Goal: Task Accomplishment & Management: Use online tool/utility

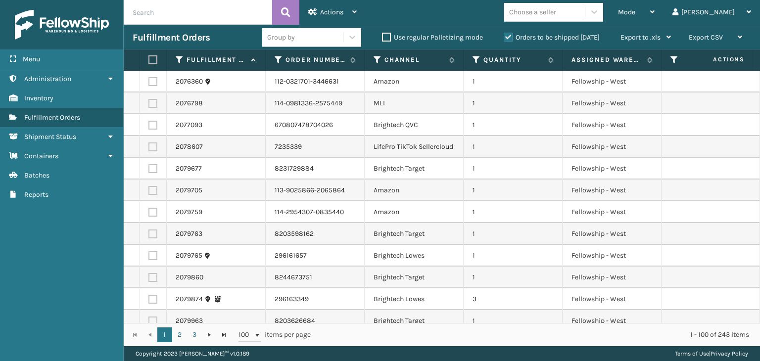
click at [168, 18] on input "text" at bounding box center [198, 12] width 148 height 25
type input "MIL-WDGPLW-A"
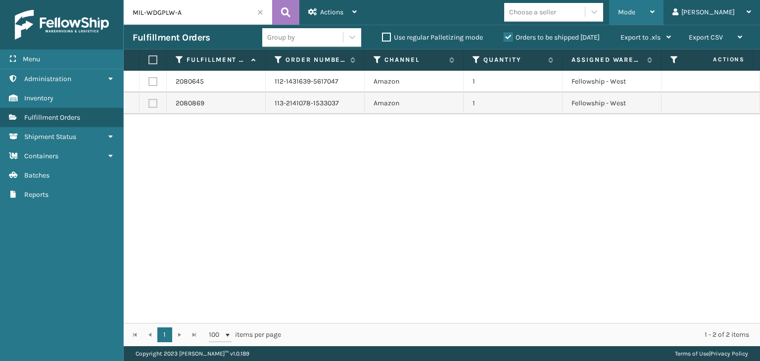
click at [654, 8] on div "Mode" at bounding box center [636, 12] width 37 height 25
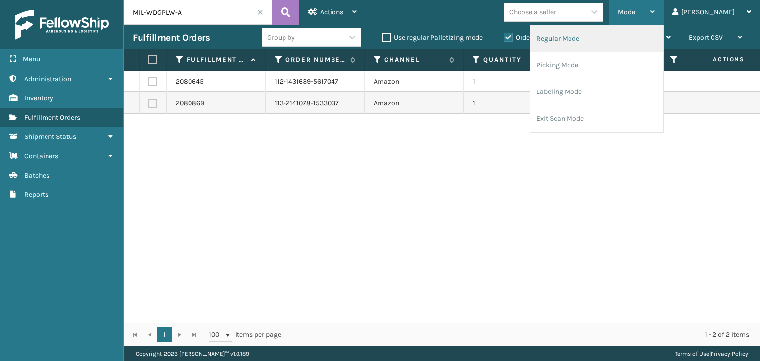
click at [651, 27] on li "Regular Mode" at bounding box center [596, 38] width 133 height 27
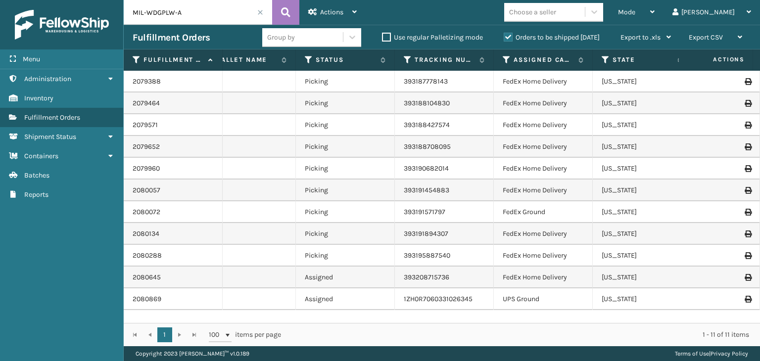
scroll to position [0, 438]
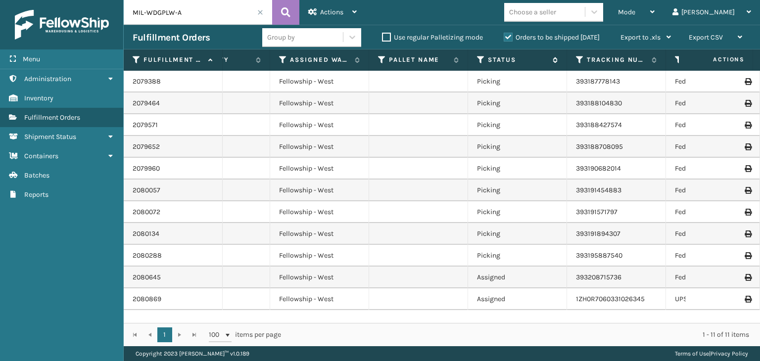
click at [481, 57] on icon at bounding box center [481, 59] width 8 height 9
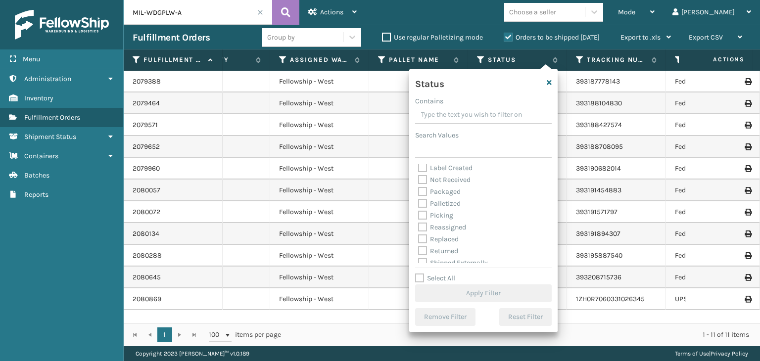
click at [447, 203] on label "Palletized" at bounding box center [439, 203] width 43 height 8
click at [419, 203] on input "Palletized" at bounding box center [418, 201] width 0 height 6
checkbox input "true"
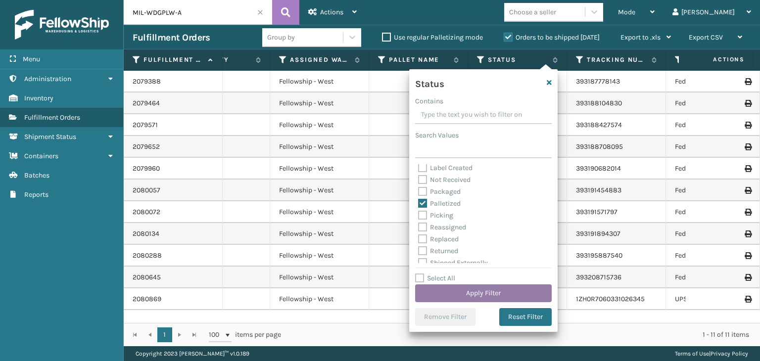
click at [469, 297] on button "Apply Filter" at bounding box center [483, 293] width 137 height 18
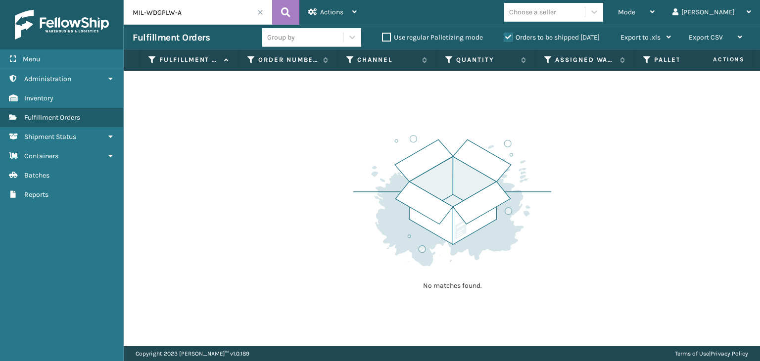
click at [574, 32] on div "Orders to be shipped [DATE]" at bounding box center [553, 38] width 117 height 12
click at [572, 38] on label "Orders to be shipped [DATE]" at bounding box center [552, 37] width 96 height 8
click at [504, 38] on input "Orders to be shipped [DATE]" at bounding box center [504, 35] width 0 height 6
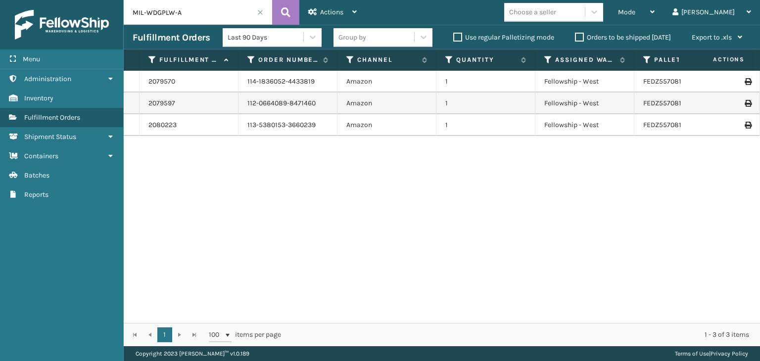
click at [745, 82] on icon at bounding box center [748, 81] width 6 height 7
click at [736, 102] on div at bounding box center [723, 103] width 56 height 7
click at [745, 82] on icon at bounding box center [748, 81] width 6 height 7
click at [745, 103] on icon at bounding box center [748, 103] width 6 height 7
click at [745, 125] on icon at bounding box center [748, 125] width 6 height 7
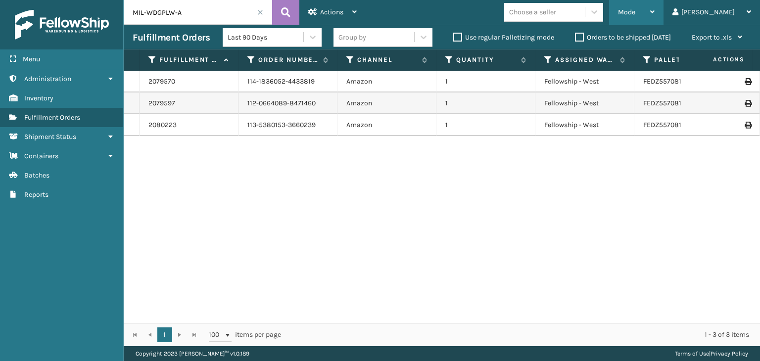
click at [654, 7] on div "Mode" at bounding box center [636, 12] width 37 height 25
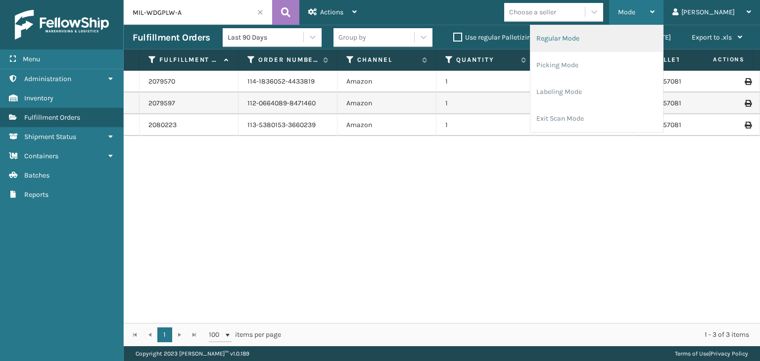
click at [641, 50] on li "Regular Mode" at bounding box center [596, 38] width 133 height 27
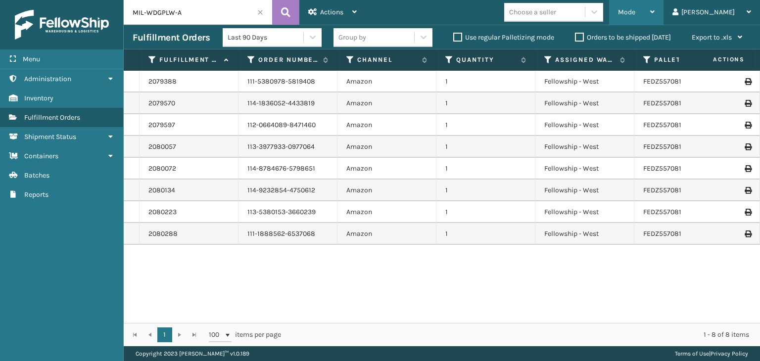
click at [654, 16] on div "Mode" at bounding box center [636, 12] width 37 height 25
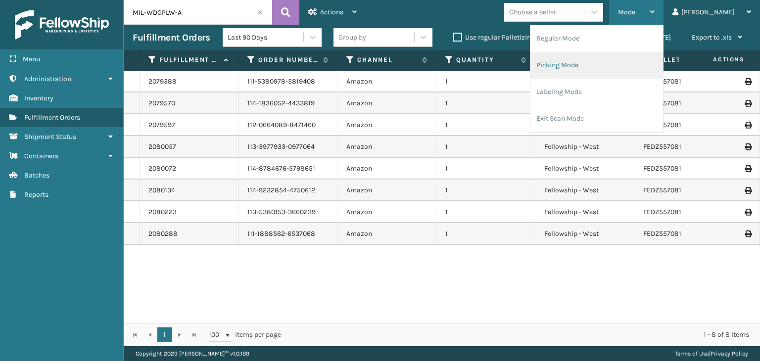
click at [642, 64] on li "Picking Mode" at bounding box center [596, 65] width 133 height 27
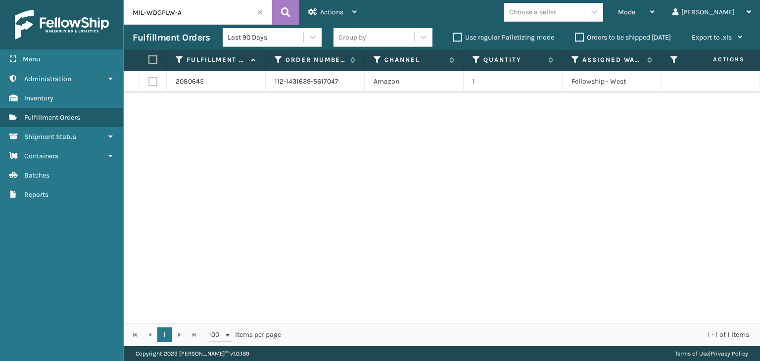
click at [259, 11] on span at bounding box center [260, 12] width 6 height 6
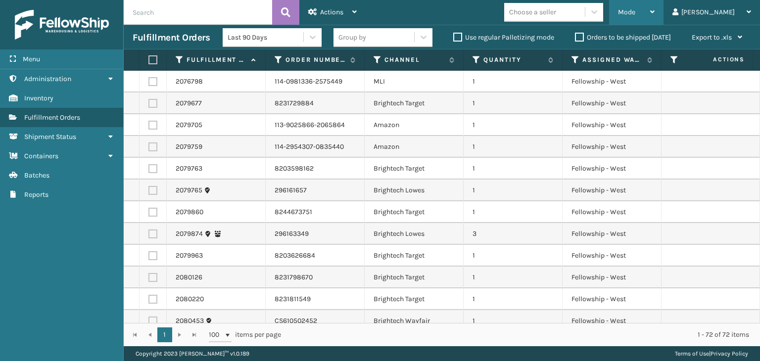
click at [654, 13] on div "Mode" at bounding box center [636, 12] width 37 height 25
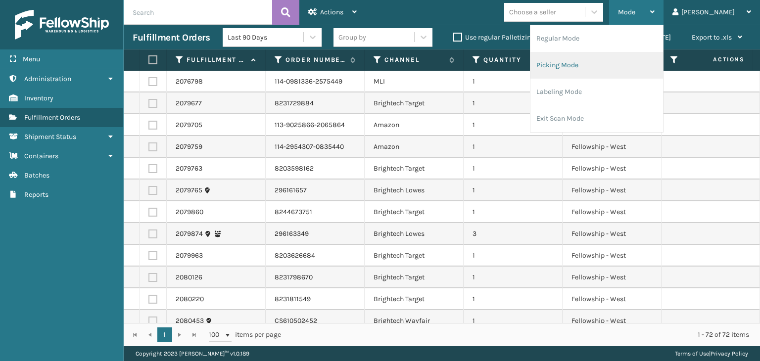
click at [655, 65] on li "Picking Mode" at bounding box center [596, 65] width 133 height 27
